Goal: Task Accomplishment & Management: Use online tool/utility

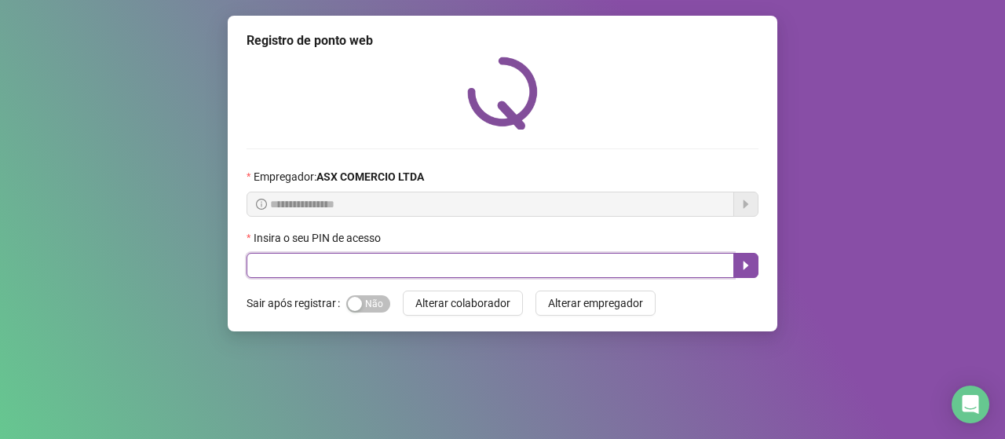
click at [304, 264] on input "text" at bounding box center [491, 265] width 488 height 25
type input "*****"
click at [752, 271] on button "button" at bounding box center [745, 265] width 25 height 25
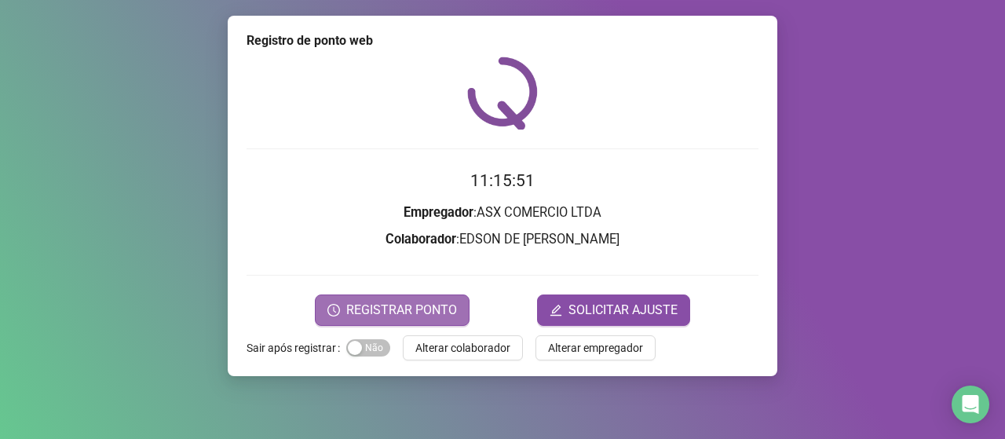
click at [430, 298] on button "REGISTRAR PONTO" at bounding box center [392, 309] width 155 height 31
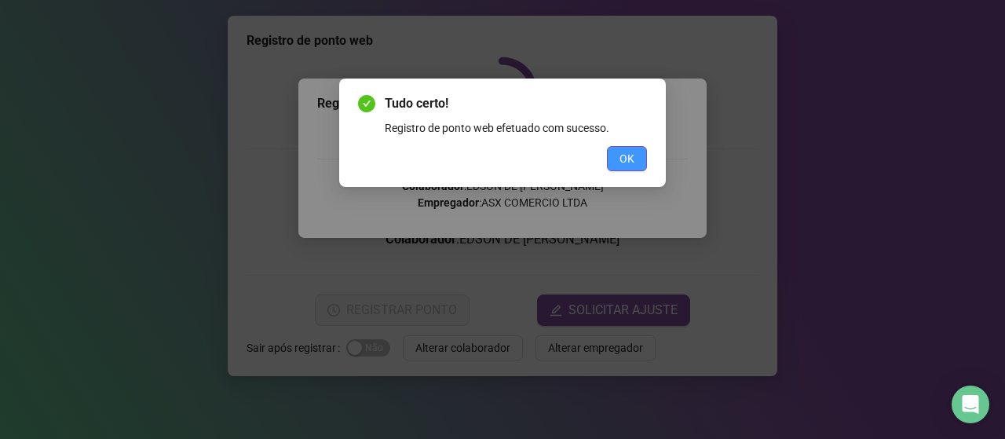
click at [633, 164] on span "OK" at bounding box center [627, 158] width 15 height 17
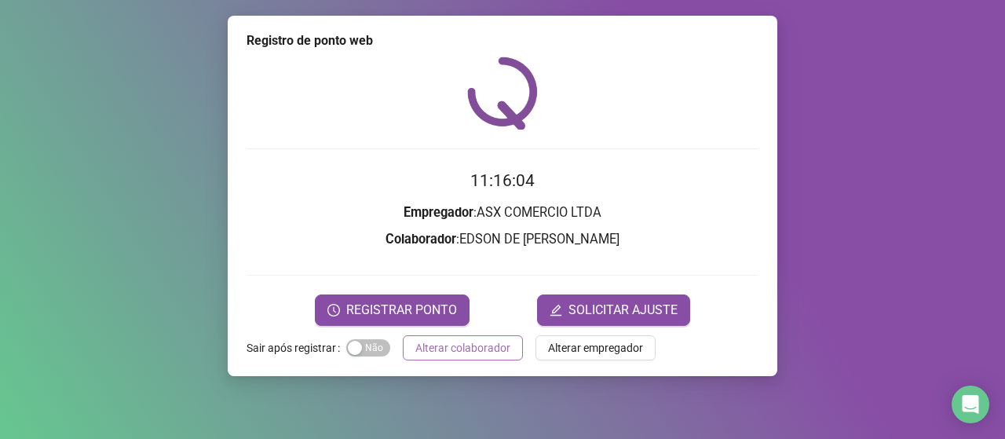
click at [469, 350] on span "Alterar colaborador" at bounding box center [462, 347] width 95 height 17
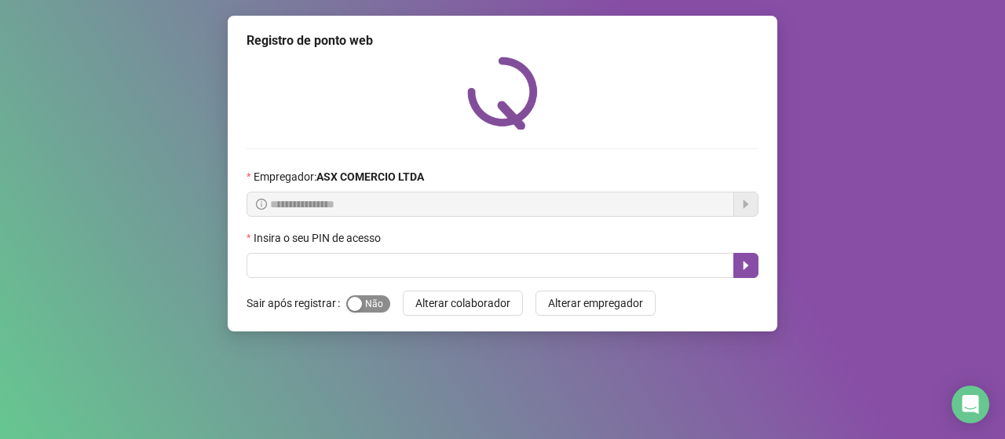
click at [378, 297] on span "Sim Não" at bounding box center [368, 303] width 44 height 17
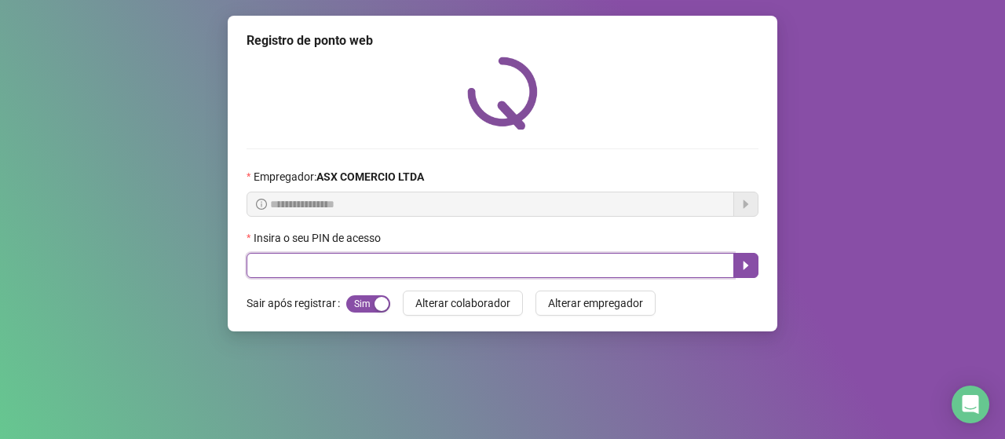
click at [381, 270] on input "text" at bounding box center [491, 265] width 488 height 25
type input "*****"
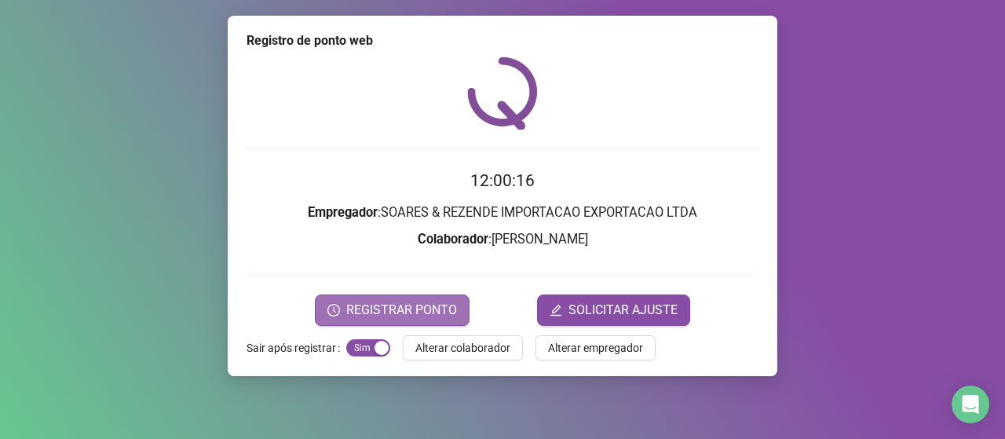
click at [415, 302] on span "REGISTRAR PONTO" at bounding box center [401, 310] width 111 height 19
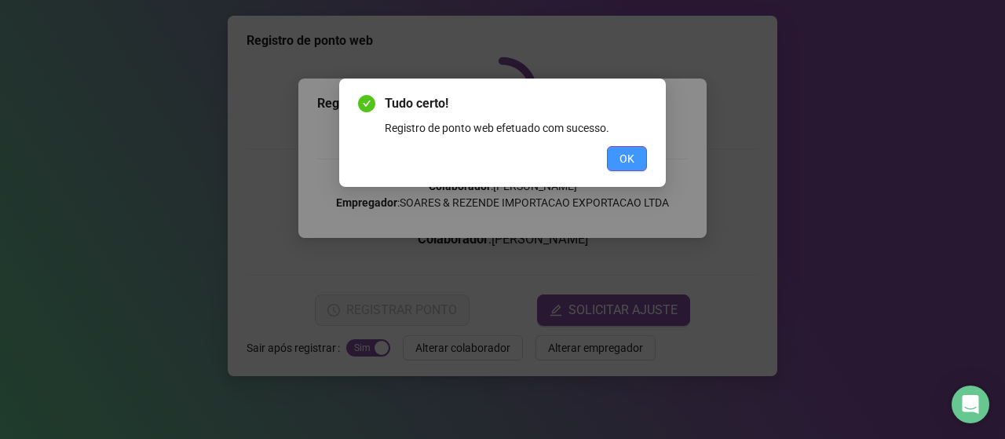
click at [636, 166] on button "OK" at bounding box center [627, 158] width 40 height 25
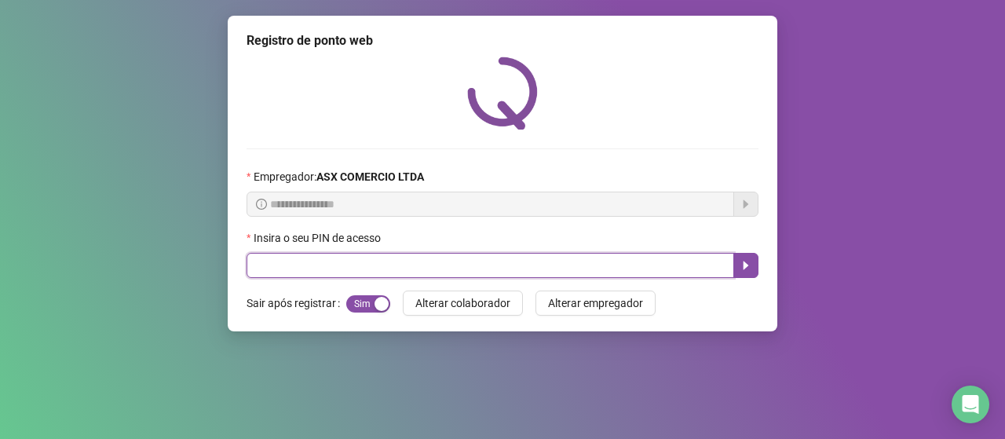
click at [630, 265] on input "text" at bounding box center [491, 265] width 488 height 25
type input "*****"
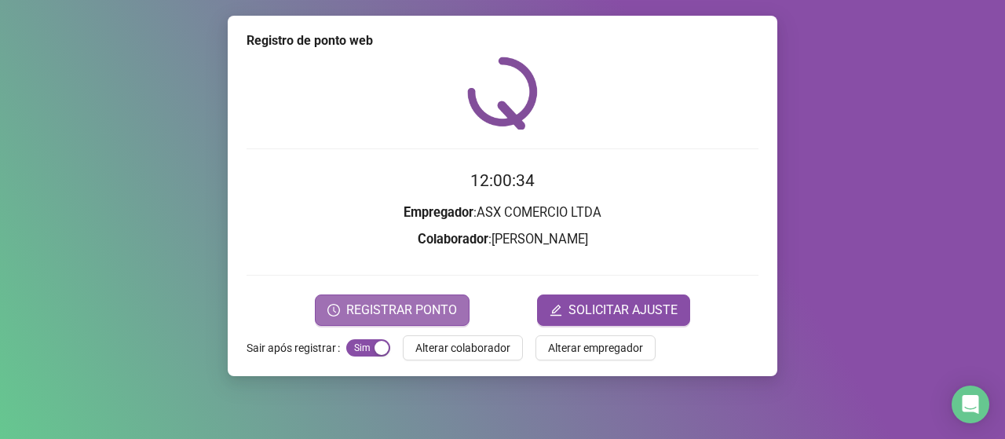
click at [448, 308] on span "REGISTRAR PONTO" at bounding box center [401, 310] width 111 height 19
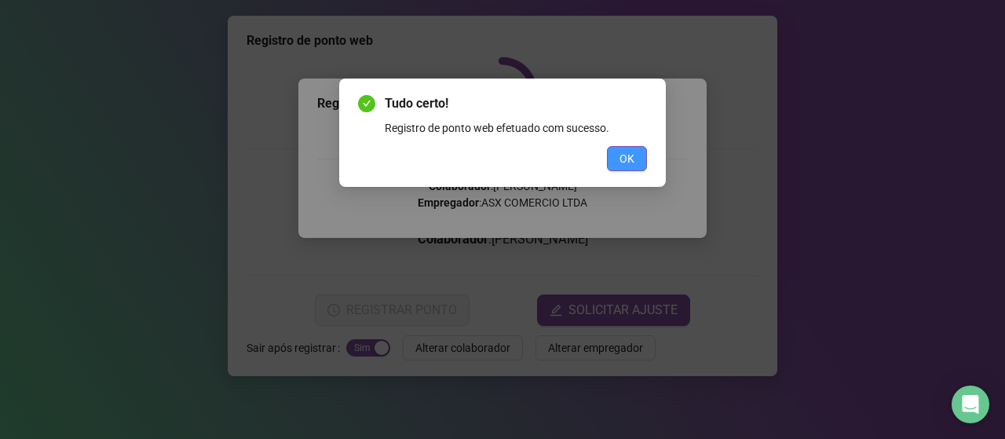
click at [627, 163] on span "OK" at bounding box center [627, 158] width 15 height 17
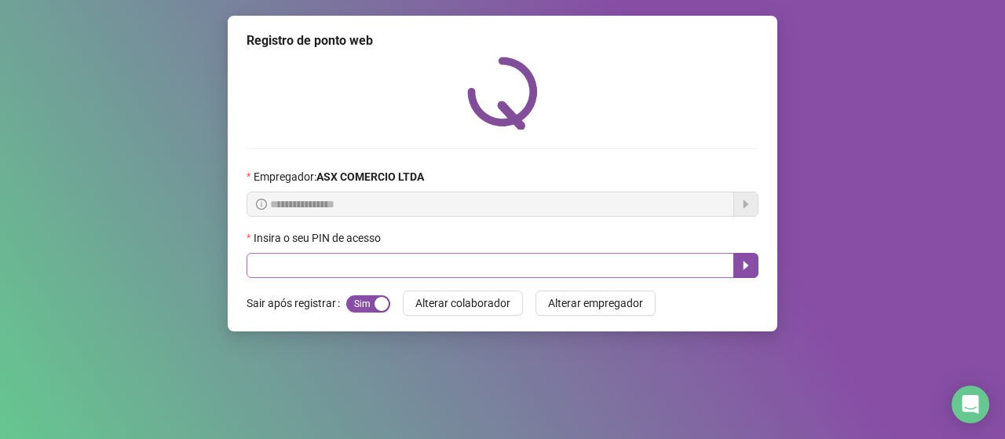
drag, startPoint x: 367, startPoint y: 294, endPoint x: 371, endPoint y: 274, distance: 19.9
click at [368, 291] on div "Sim Não" at bounding box center [368, 303] width 44 height 25
click at [372, 269] on input "text" at bounding box center [491, 265] width 488 height 25
type input "*****"
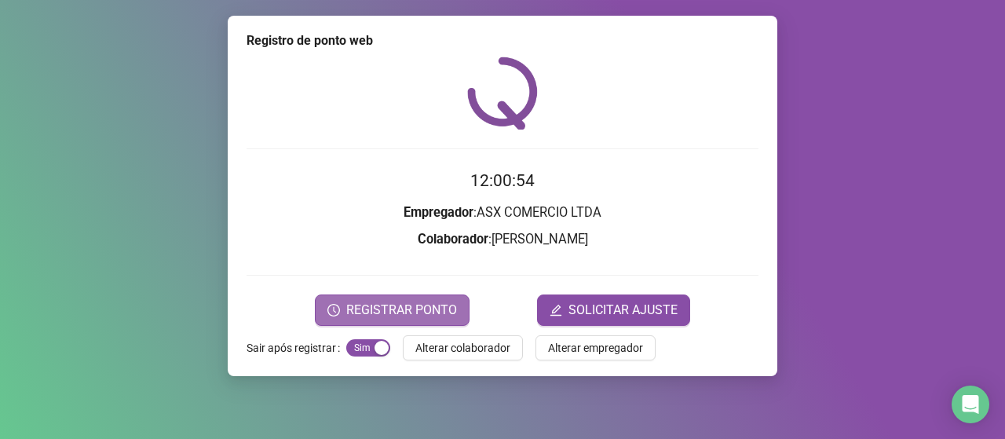
click at [394, 305] on span "REGISTRAR PONTO" at bounding box center [401, 310] width 111 height 19
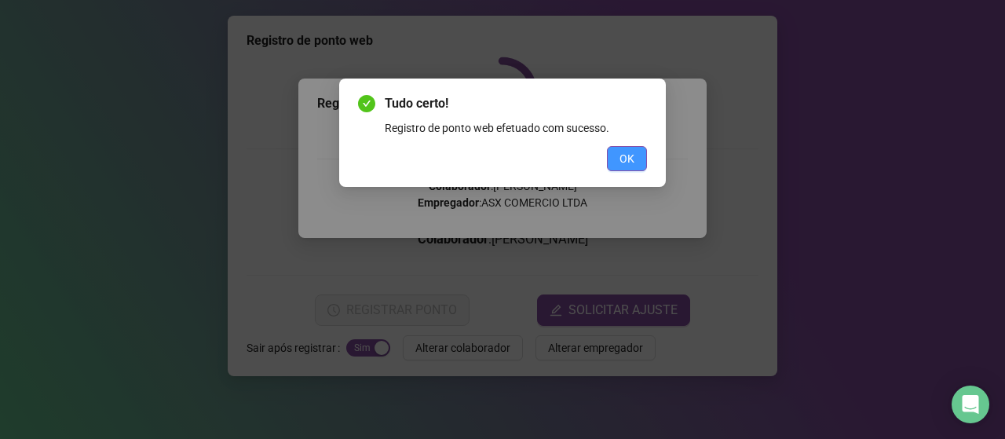
click at [628, 161] on span "OK" at bounding box center [627, 158] width 15 height 17
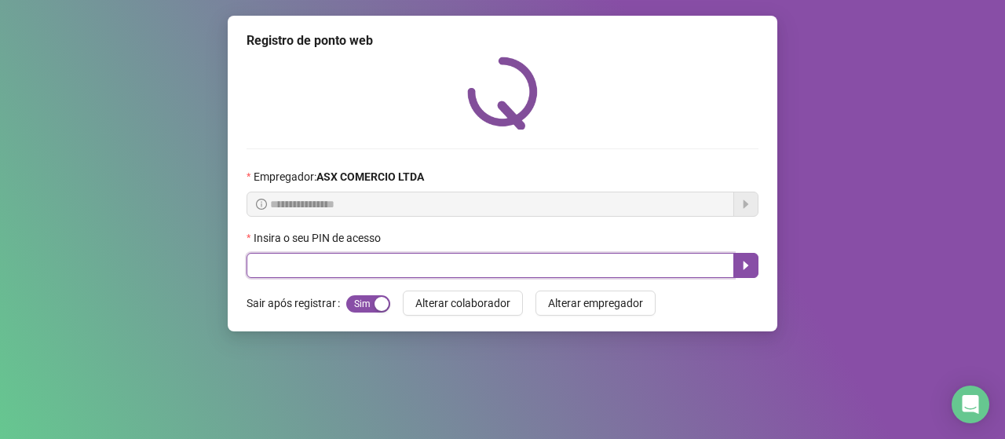
drag, startPoint x: 415, startPoint y: 265, endPoint x: 446, endPoint y: 256, distance: 31.8
click at [444, 256] on input "text" at bounding box center [491, 265] width 488 height 25
type input "*****"
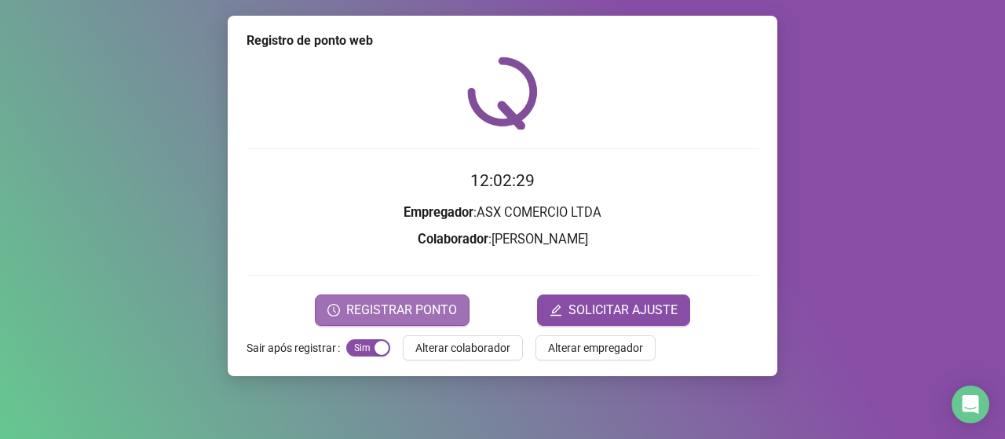
click at [366, 306] on span "REGISTRAR PONTO" at bounding box center [401, 310] width 111 height 19
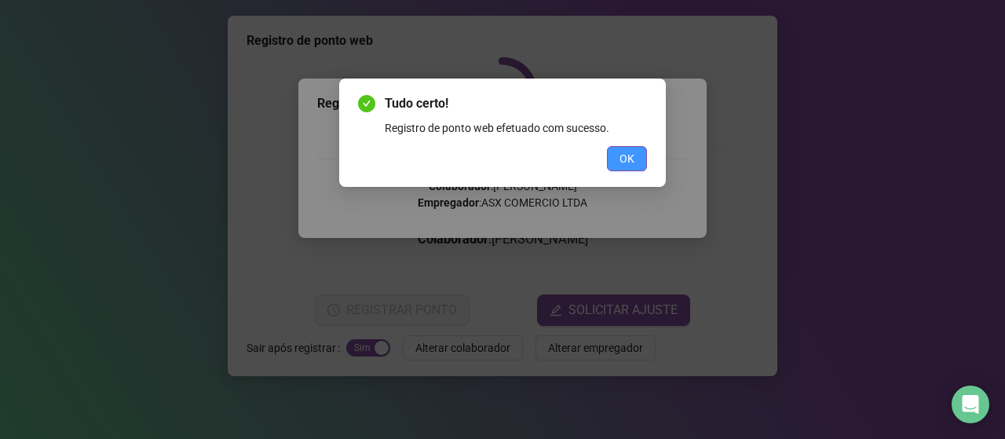
click at [628, 153] on span "OK" at bounding box center [627, 158] width 15 height 17
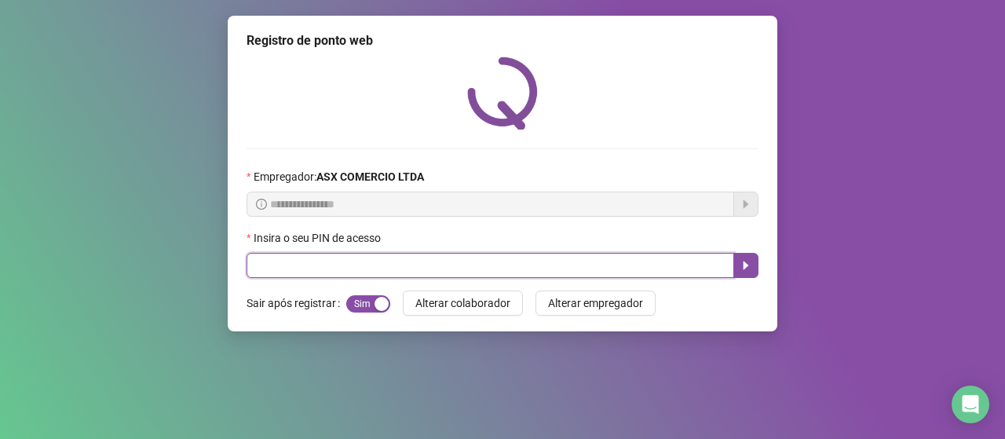
click at [327, 269] on input "text" at bounding box center [491, 265] width 488 height 25
type input "*****"
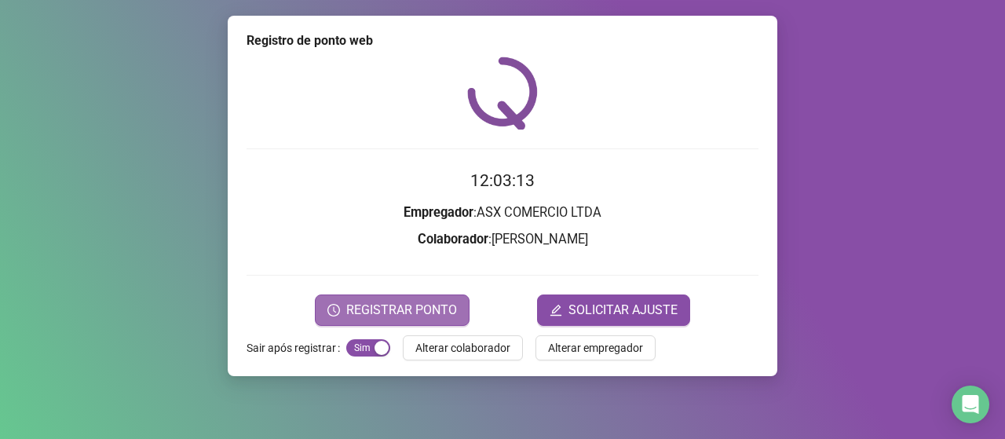
click at [392, 310] on span "REGISTRAR PONTO" at bounding box center [401, 310] width 111 height 19
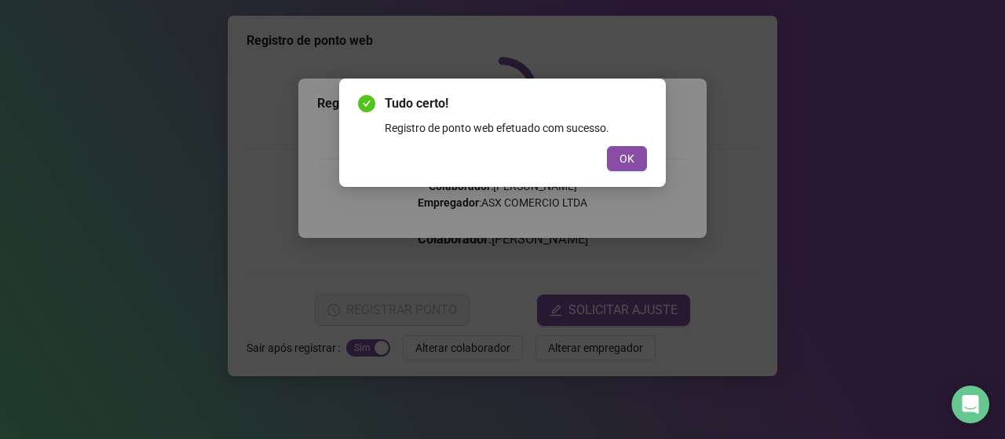
drag, startPoint x: 623, startPoint y: 155, endPoint x: 586, endPoint y: 188, distance: 50.6
click at [617, 157] on button "OK" at bounding box center [627, 158] width 40 height 25
